Goal: Task Accomplishment & Management: Manage account settings

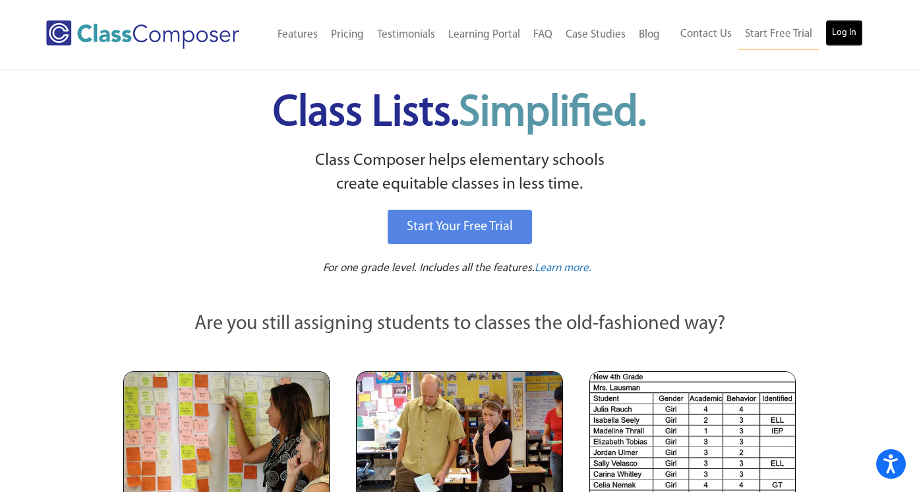
click at [850, 26] on link "Log In" at bounding box center [844, 33] width 38 height 26
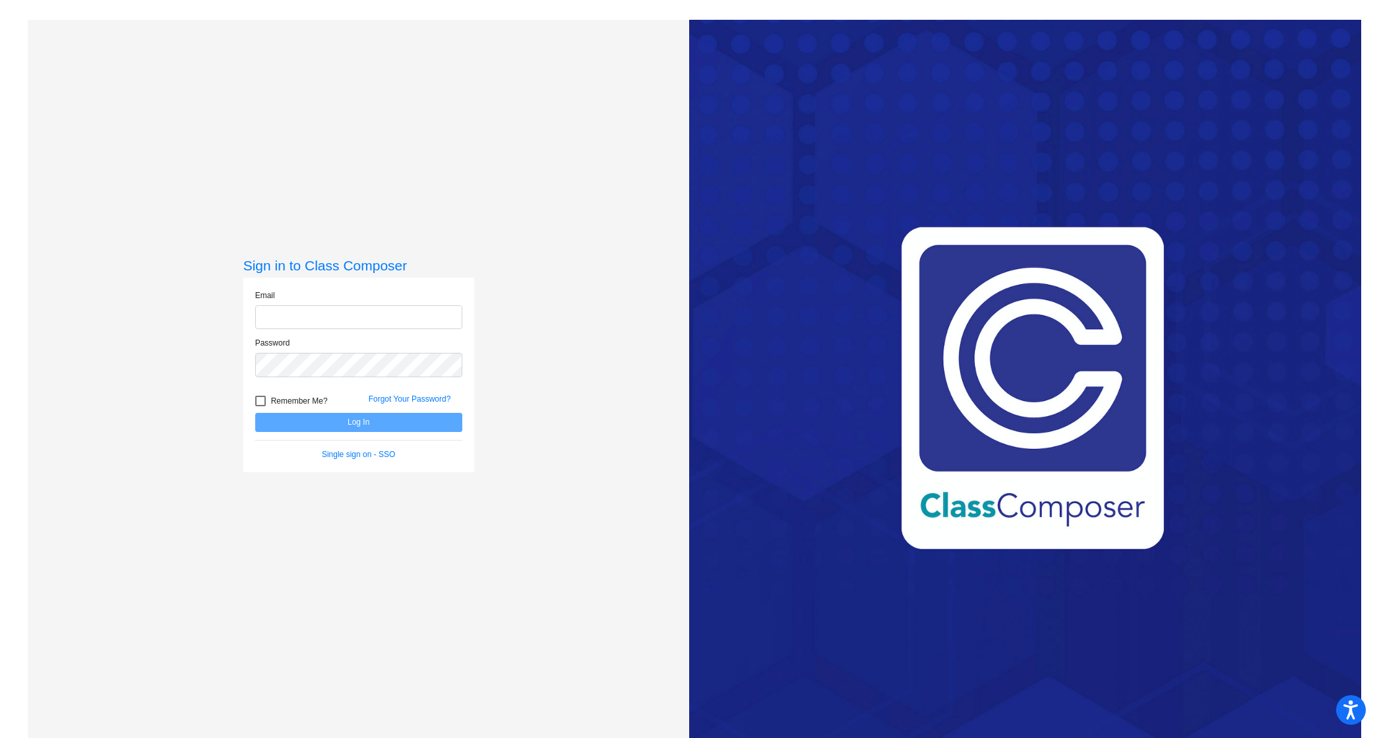
type input "[PERSON_NAME][EMAIL_ADDRESS][PERSON_NAME][DOMAIN_NAME]"
click at [386, 417] on button "Log In" at bounding box center [358, 422] width 207 height 19
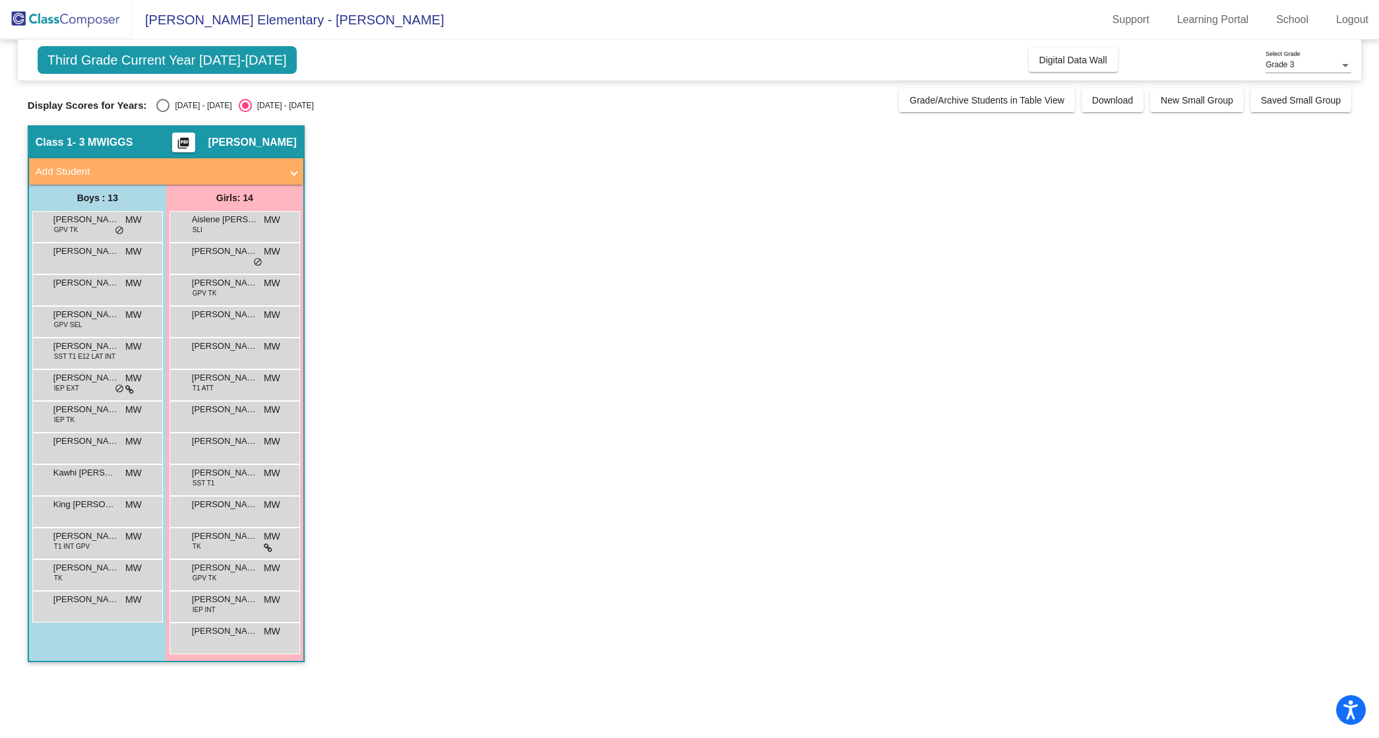
click at [153, 102] on div "Display Scores for Years: [DATE] - [DATE] [DATE] - [DATE]" at bounding box center [460, 105] width 864 height 13
click at [163, 102] on div "Select an option" at bounding box center [162, 105] width 13 height 13
click at [163, 112] on input "[DATE] - [DATE]" at bounding box center [162, 112] width 1 height 1
radio input "true"
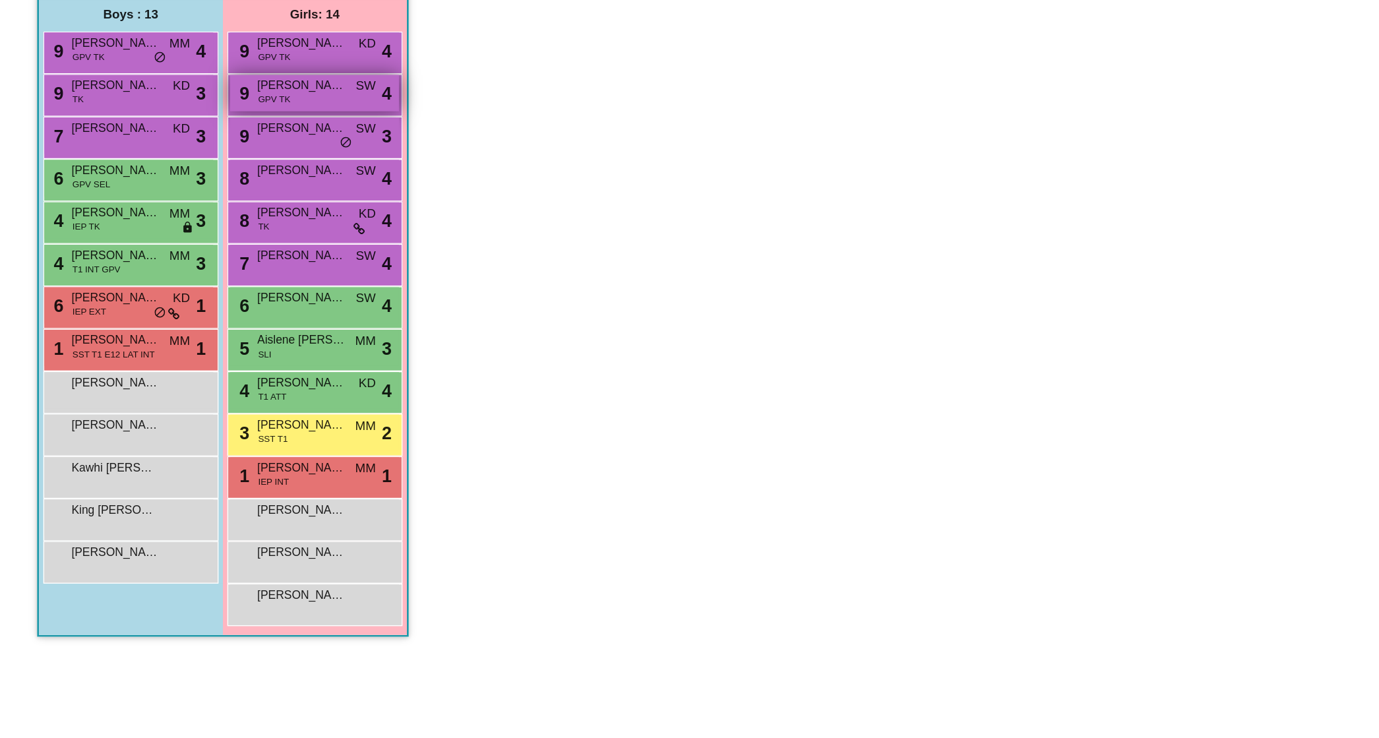
click at [251, 259] on div "9 [PERSON_NAME] GPV TK SW lock do_not_disturb_alt 4" at bounding box center [234, 256] width 126 height 27
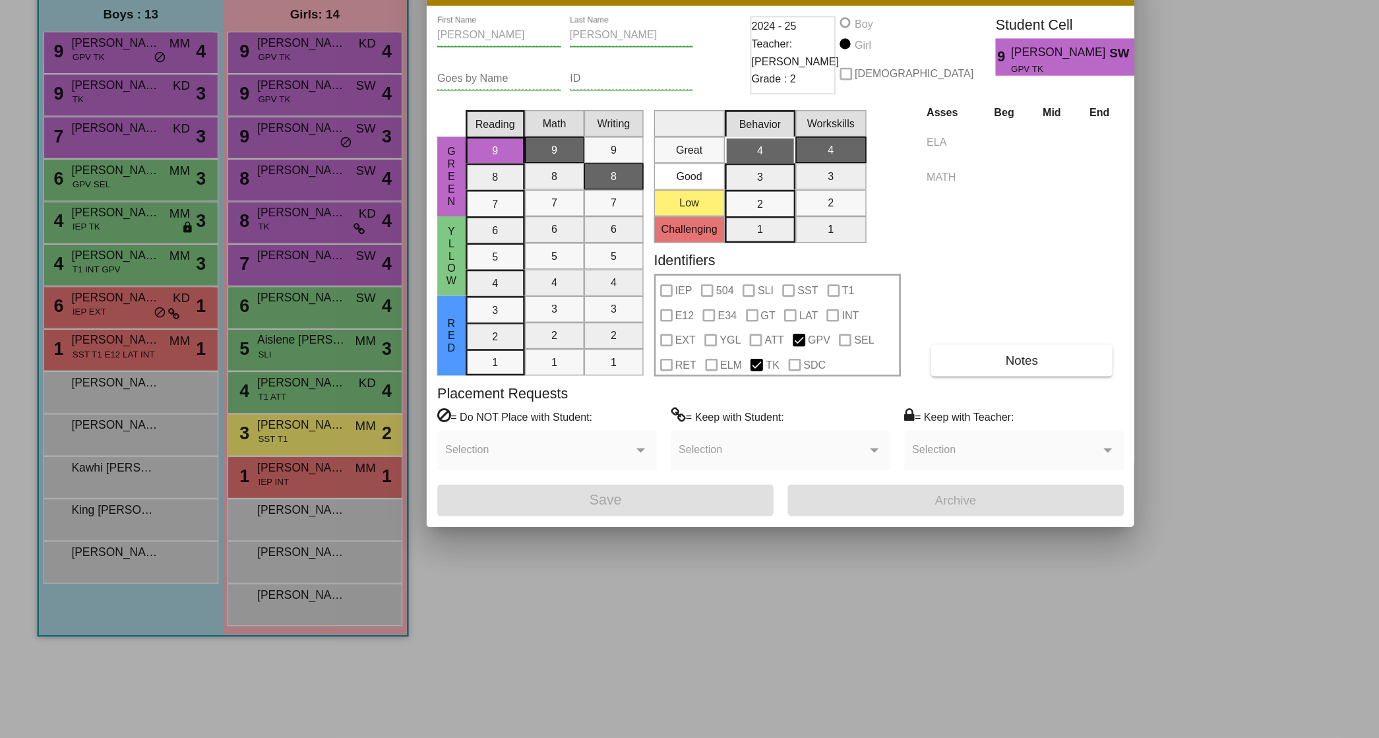
click at [490, 655] on div at bounding box center [689, 369] width 1379 height 738
